Goal: Transaction & Acquisition: Obtain resource

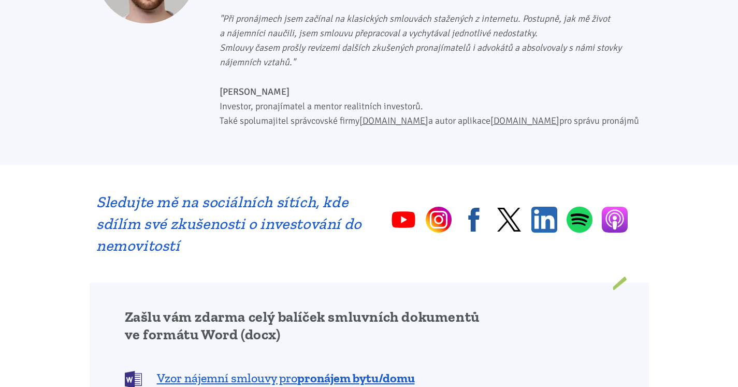
scroll to position [674, 0]
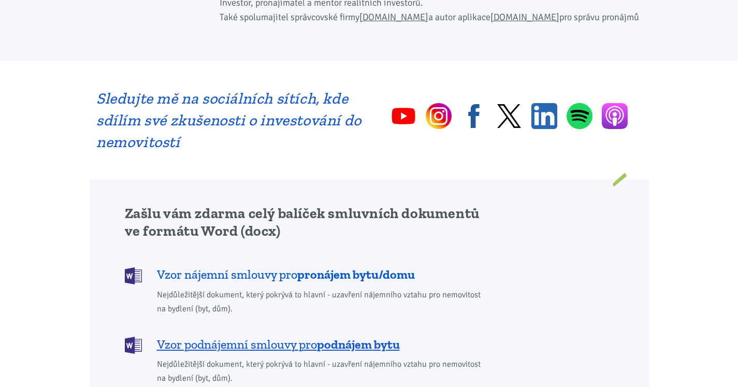
click at [313, 267] on b "pronájem bytu/domu" at bounding box center [356, 274] width 118 height 15
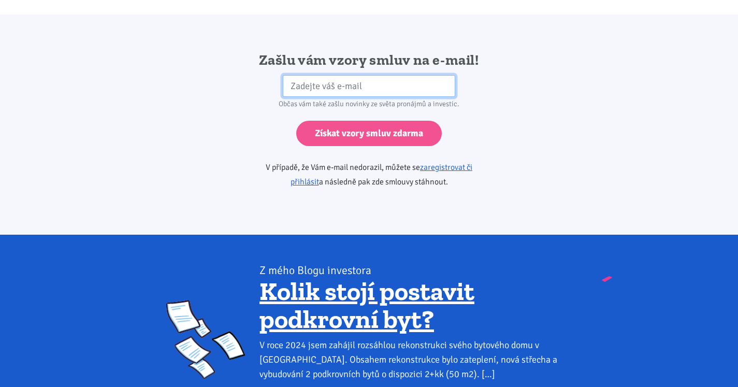
click at [301, 75] on input "email" at bounding box center [369, 86] width 173 height 22
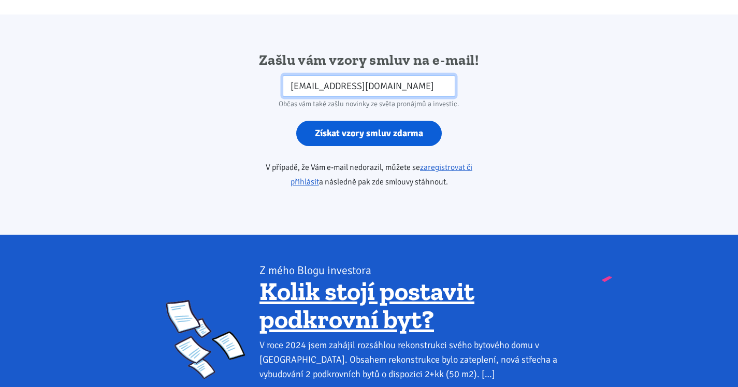
type input "rejzkovap@seznam.cz"
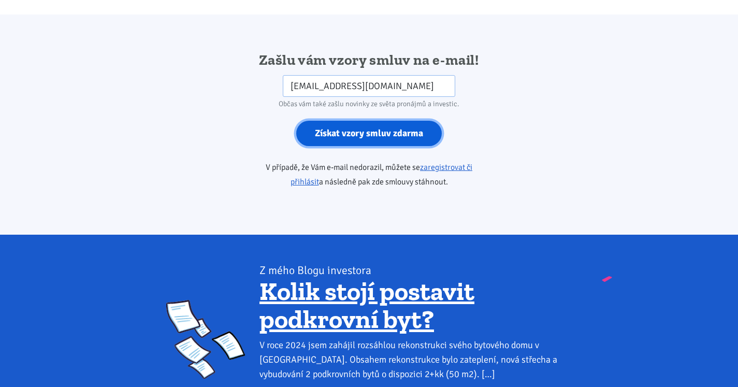
click at [369, 121] on input "Získat vzory smluv zdarma" at bounding box center [369, 133] width 146 height 25
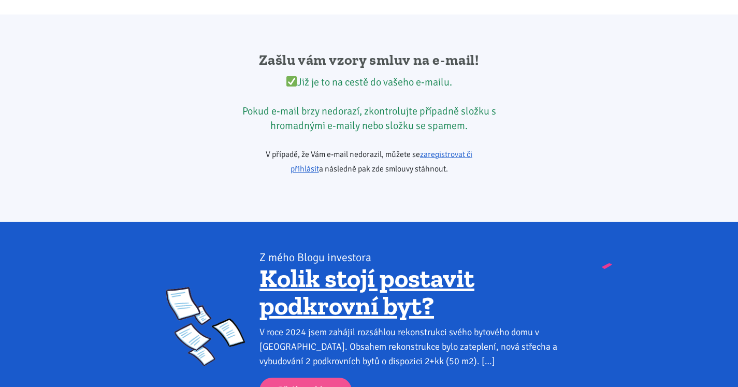
scroll to position [674, 0]
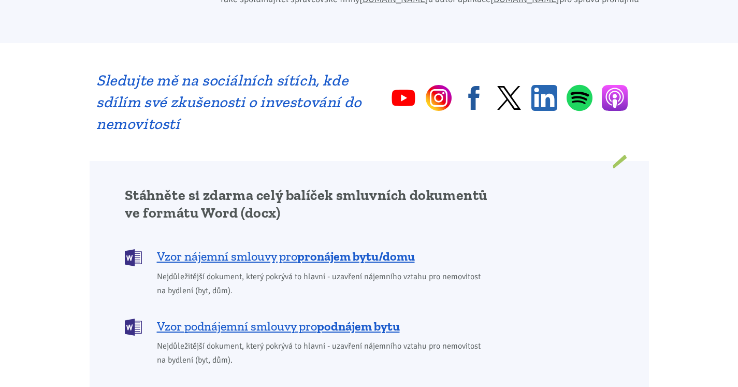
scroll to position [829, 0]
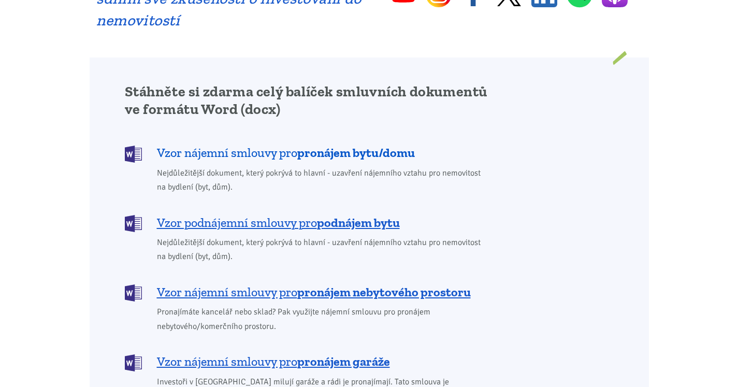
click at [324, 145] on b "pronájem bytu/domu" at bounding box center [356, 152] width 118 height 15
